Goal: Information Seeking & Learning: Learn about a topic

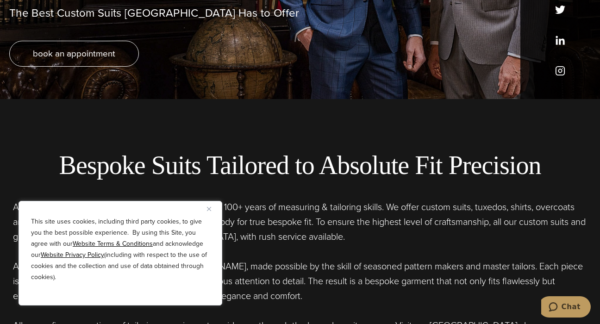
click at [208, 212] on button "Close" at bounding box center [212, 208] width 11 height 11
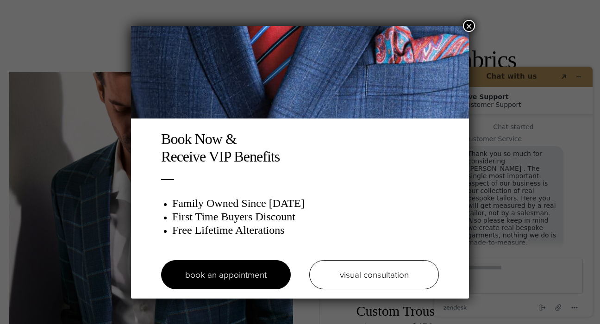
click at [471, 27] on button "×" at bounding box center [469, 26] width 12 height 12
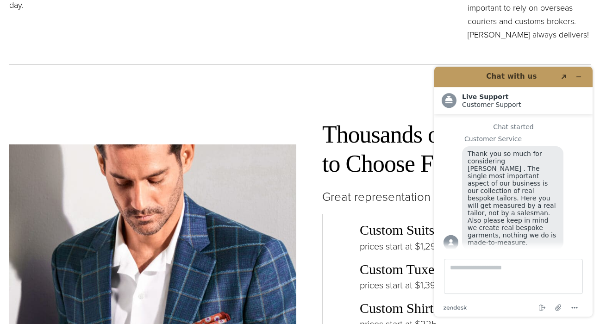
scroll to position [1199, 0]
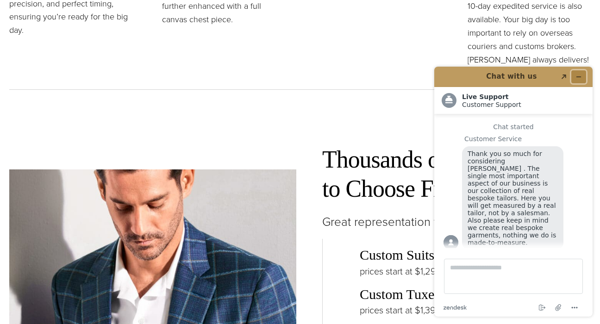
click at [582, 73] on button "Minimize widget" at bounding box center [578, 76] width 15 height 13
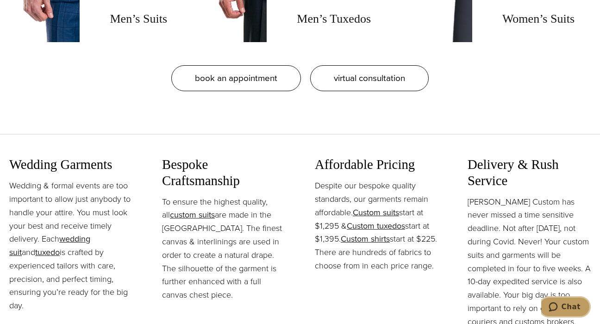
scroll to position [892, 0]
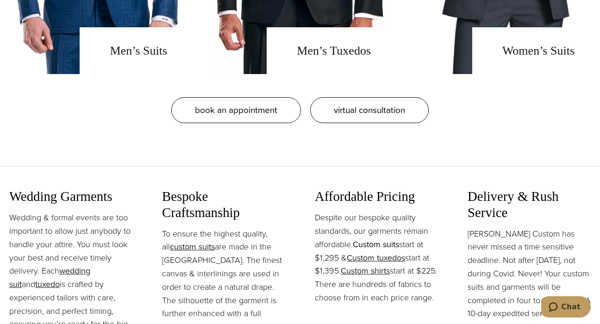
click at [385, 243] on link "Custom suits" at bounding box center [376, 244] width 46 height 12
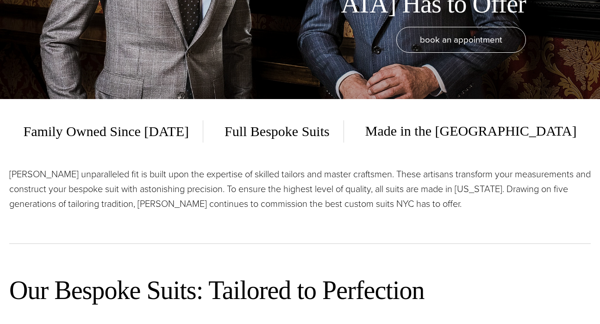
scroll to position [11, 0]
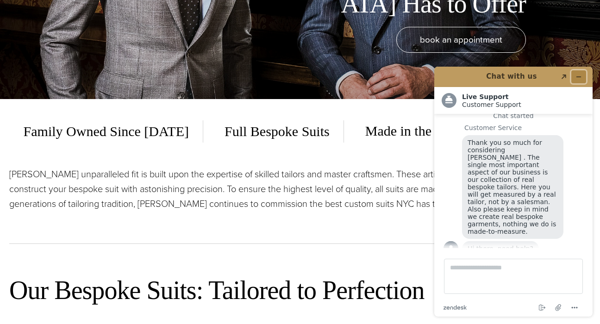
click at [579, 78] on icon "Minimize widget" at bounding box center [578, 77] width 6 height 6
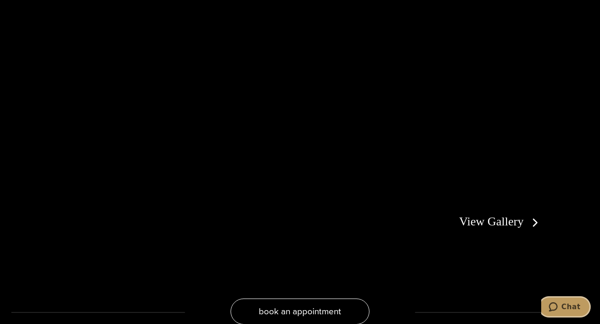
scroll to position [1725, 0]
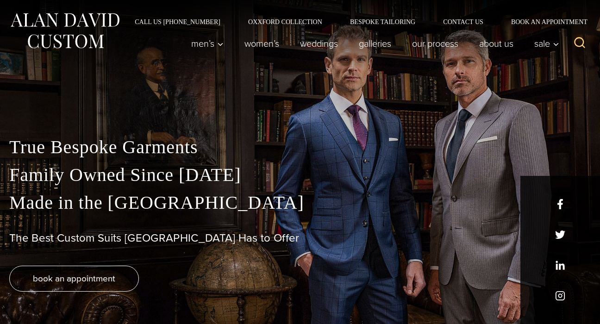
scroll to position [892, 0]
